Goal: Information Seeking & Learning: Learn about a topic

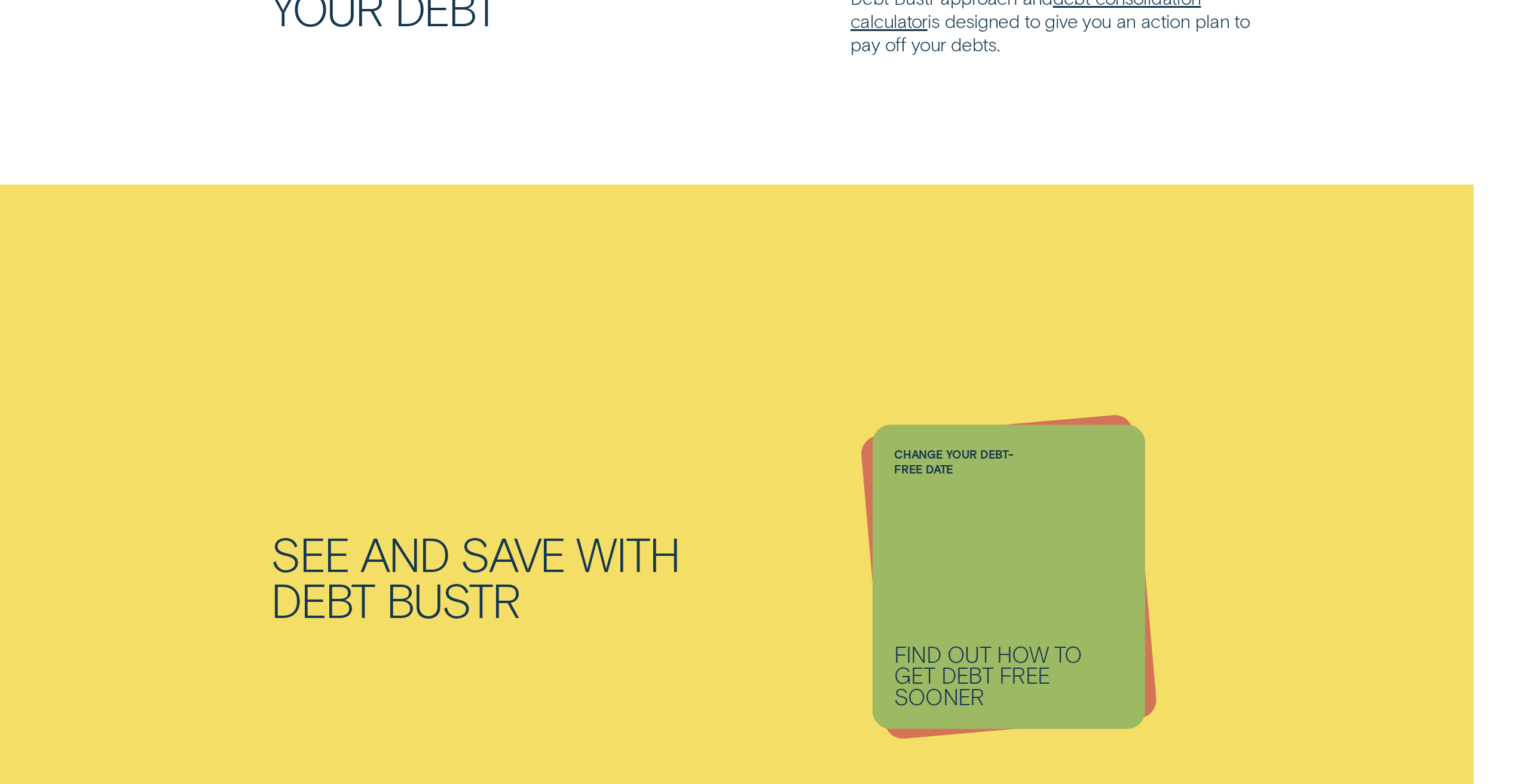
scroll to position [1255, 0]
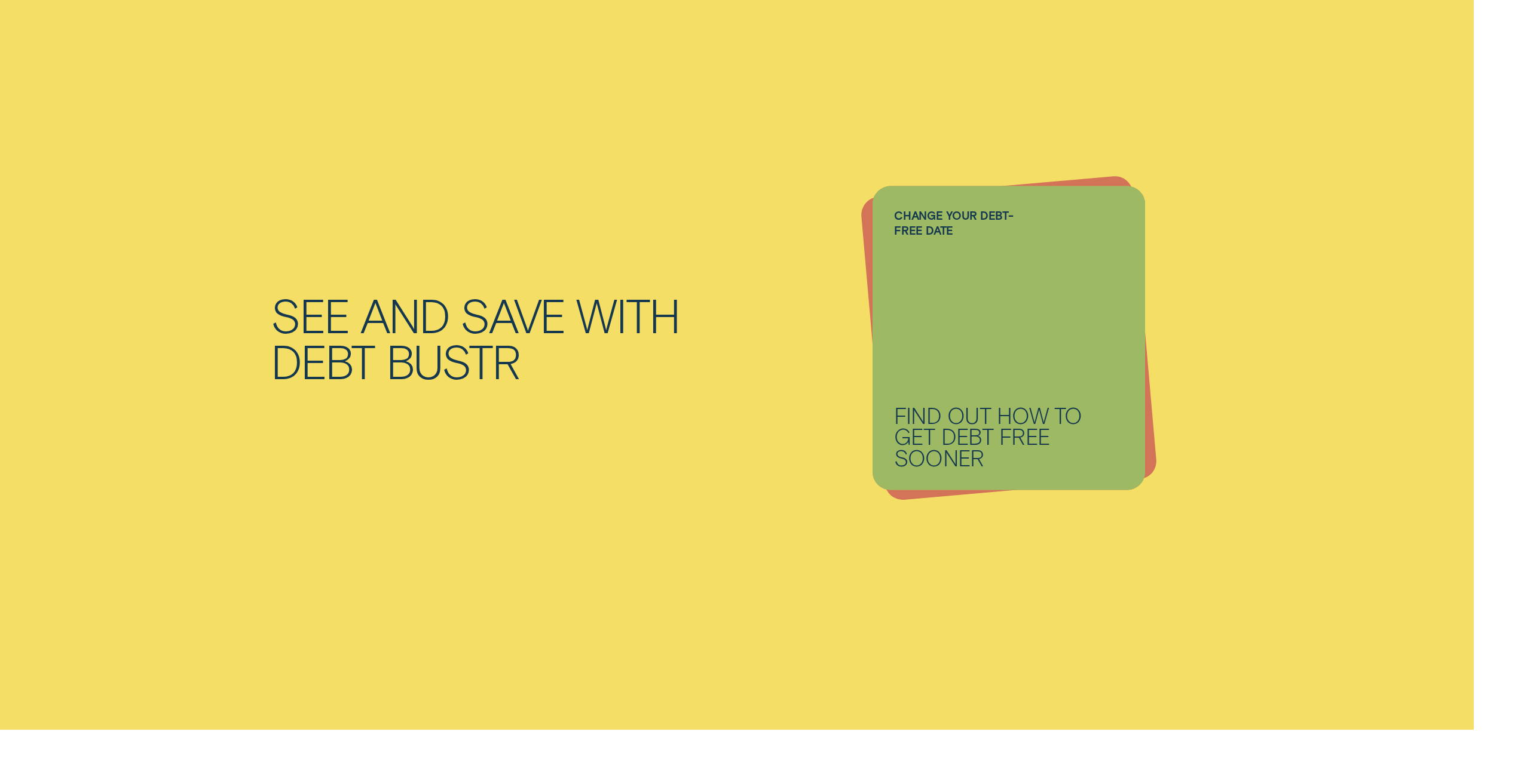
click at [972, 444] on p "Find out how to get debt free sooner" at bounding box center [1008, 436] width 229 height 64
drag, startPoint x: 913, startPoint y: 215, endPoint x: 919, endPoint y: 227, distance: 13.4
click at [913, 214] on label "Change your debt-free date" at bounding box center [956, 223] width 126 height 30
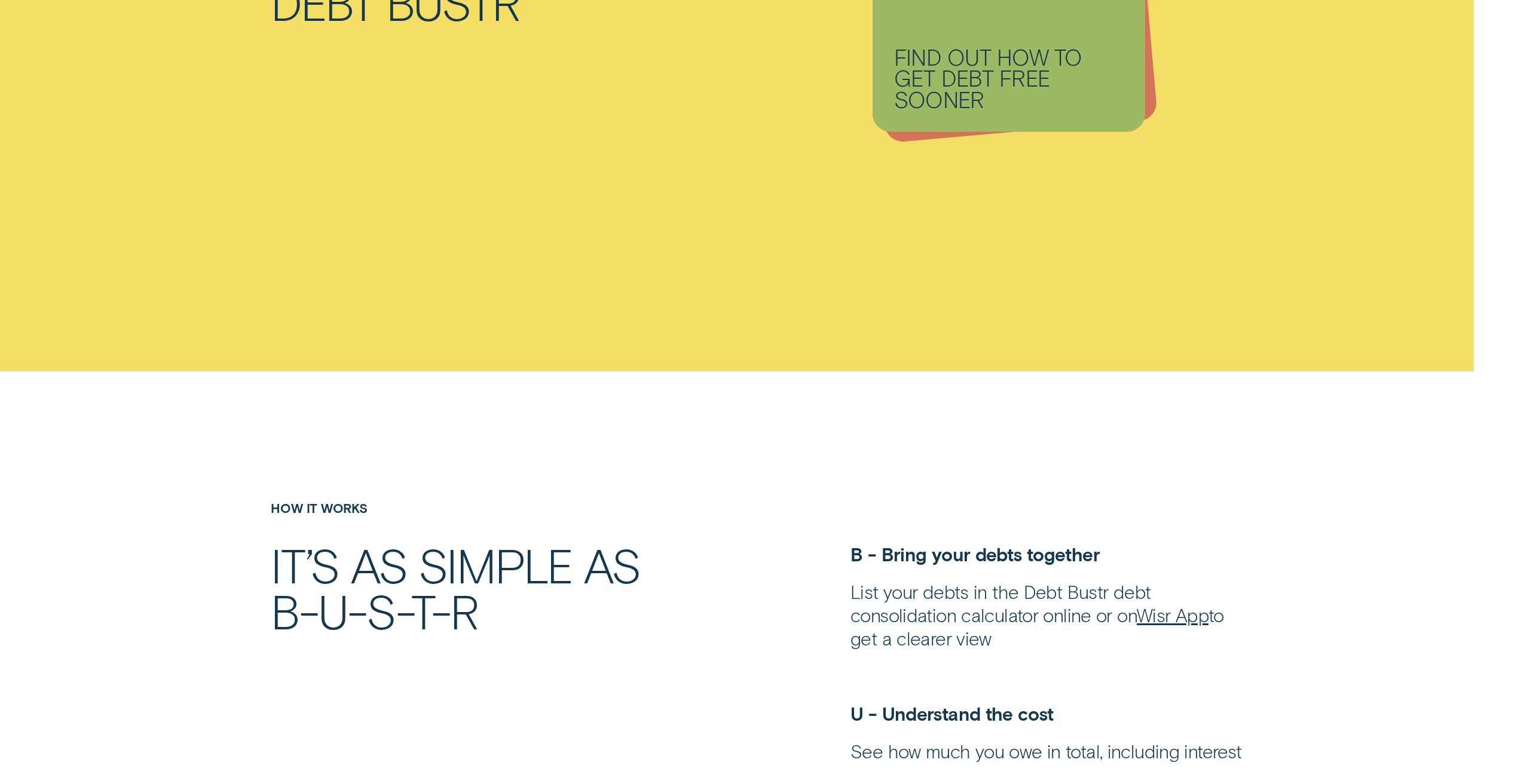
scroll to position [1972, 0]
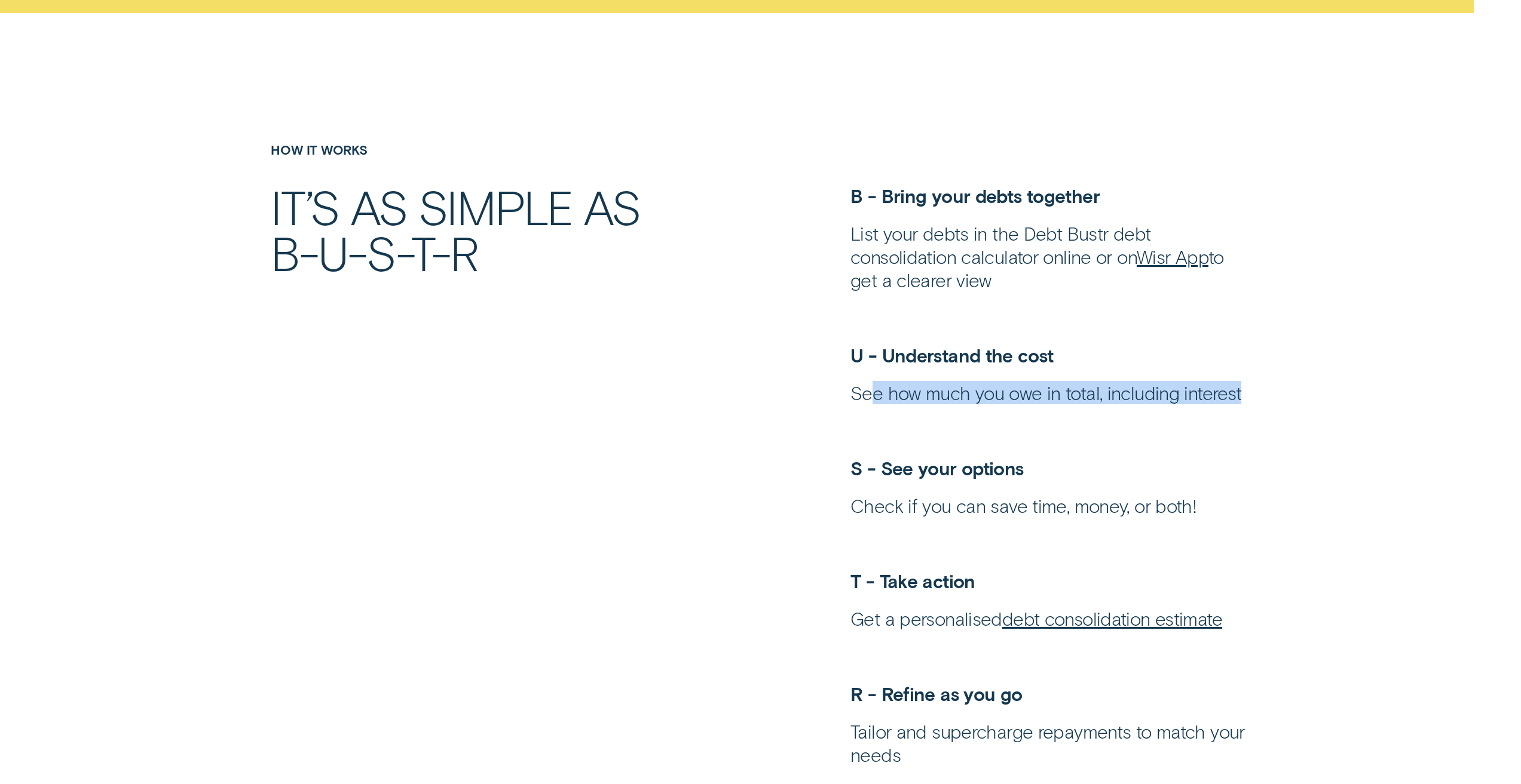
drag, startPoint x: 871, startPoint y: 400, endPoint x: 1302, endPoint y: 394, distance: 431.0
click at [1320, 389] on div "IT’S AS SIMPLE AS B-U-S-T-R B - Bring your debts together List your debts in th…" at bounding box center [760, 475] width 1158 height 582
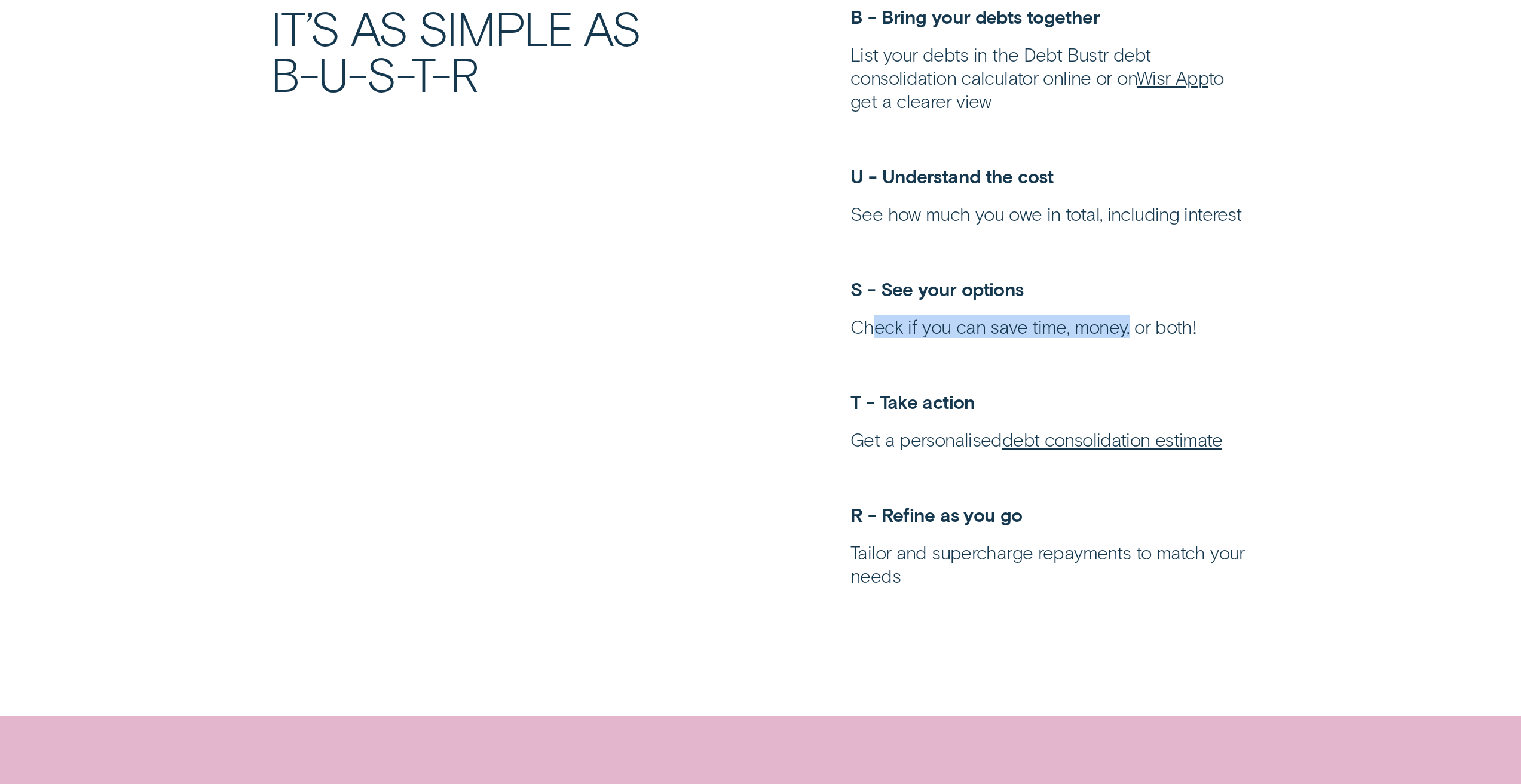
drag, startPoint x: 872, startPoint y: 330, endPoint x: 1125, endPoint y: 318, distance: 253.3
click at [1125, 318] on p "Check if you can save time, money, or both!" at bounding box center [1050, 326] width 400 height 23
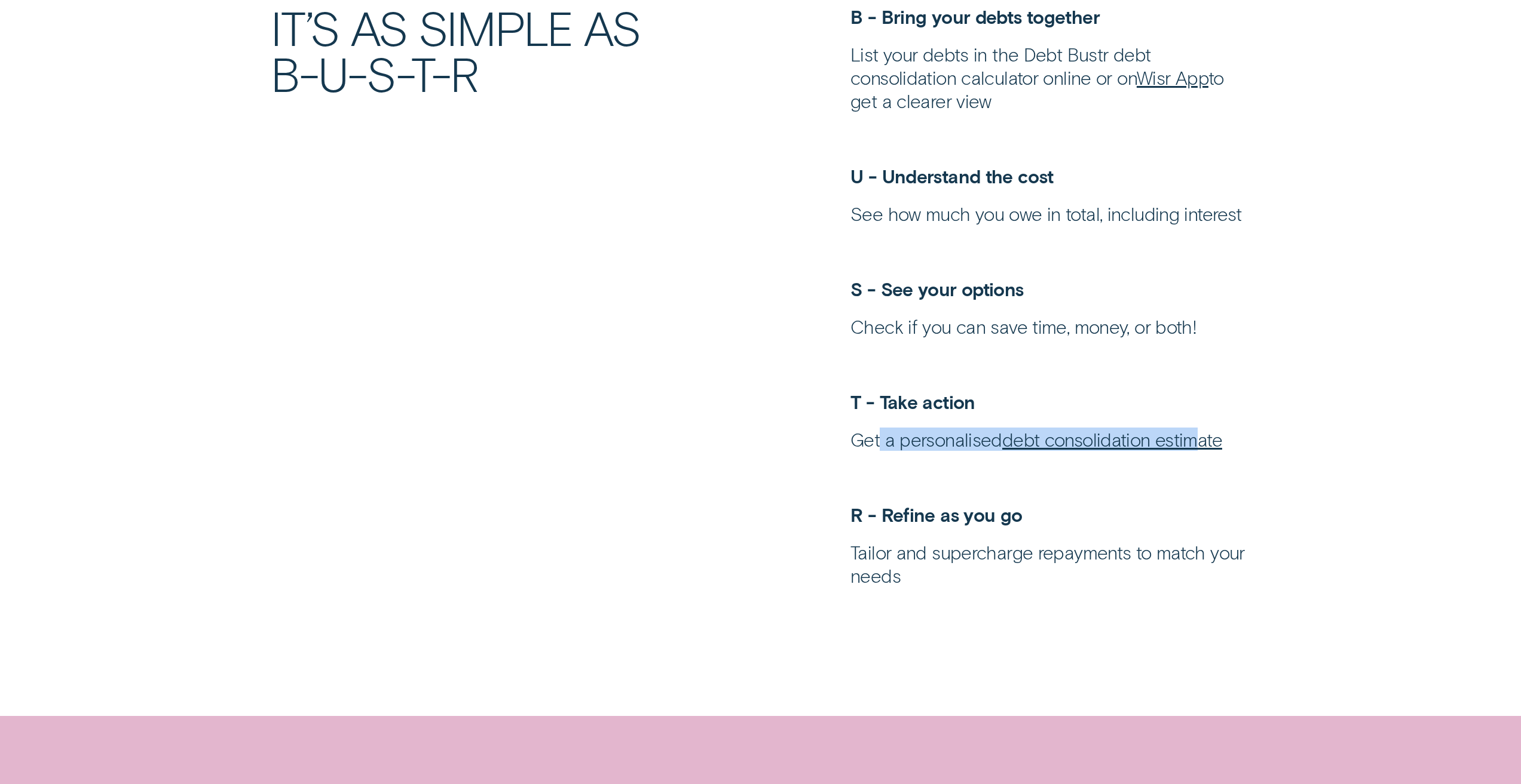
drag, startPoint x: 879, startPoint y: 448, endPoint x: 1193, endPoint y: 429, distance: 314.6
click at [1193, 429] on p "Get a personalised debt consolidation estimate" at bounding box center [1050, 439] width 400 height 23
click at [940, 577] on p "Tailor and supercharge repayments to match your needs" at bounding box center [1050, 564] width 400 height 46
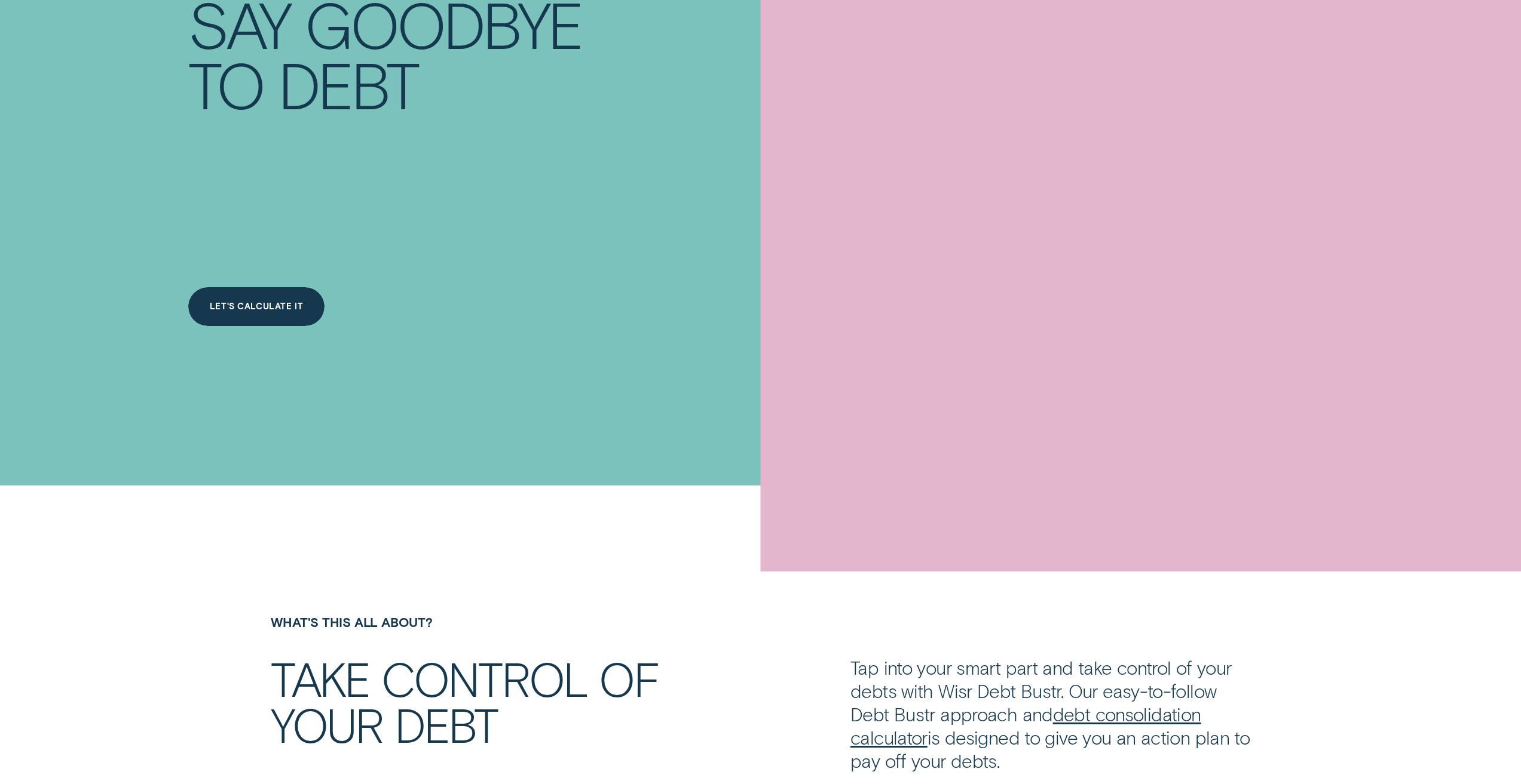
scroll to position [0, 0]
